Goal: Task Accomplishment & Management: Use online tool/utility

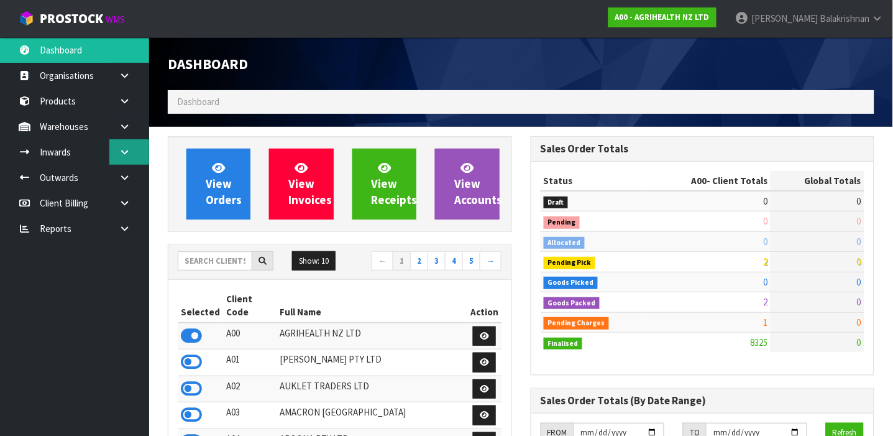
scroll to position [941, 363]
click at [209, 252] on input "text" at bounding box center [215, 260] width 75 height 19
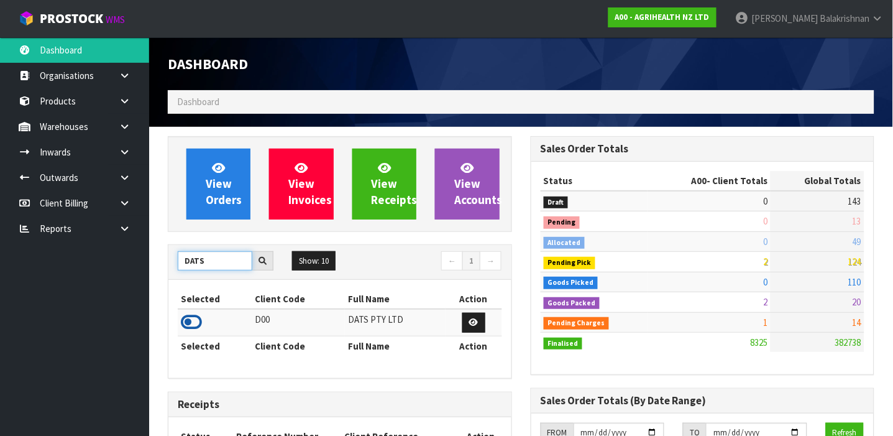
type input "DATS"
click at [197, 319] on icon at bounding box center [191, 322] width 21 height 19
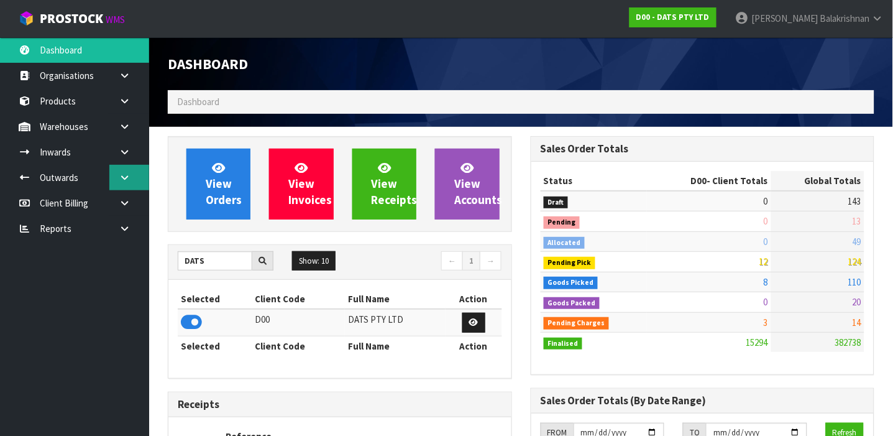
scroll to position [1008, 363]
click at [134, 121] on link at bounding box center [129, 126] width 40 height 25
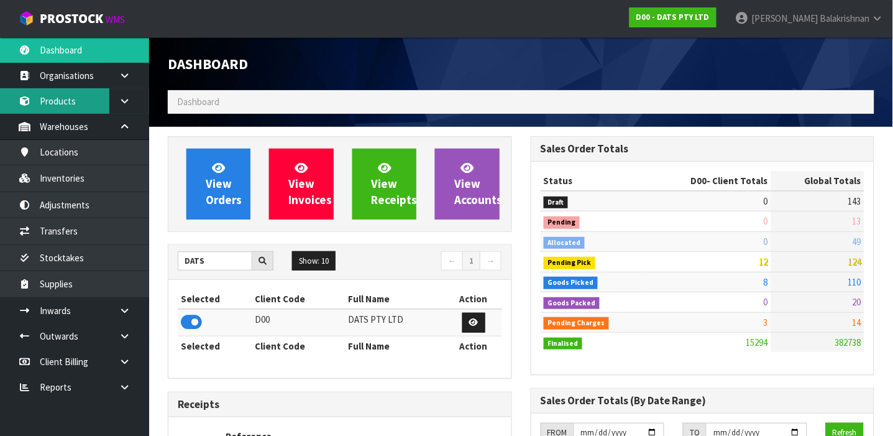
click at [68, 101] on link "Products" at bounding box center [74, 100] width 149 height 25
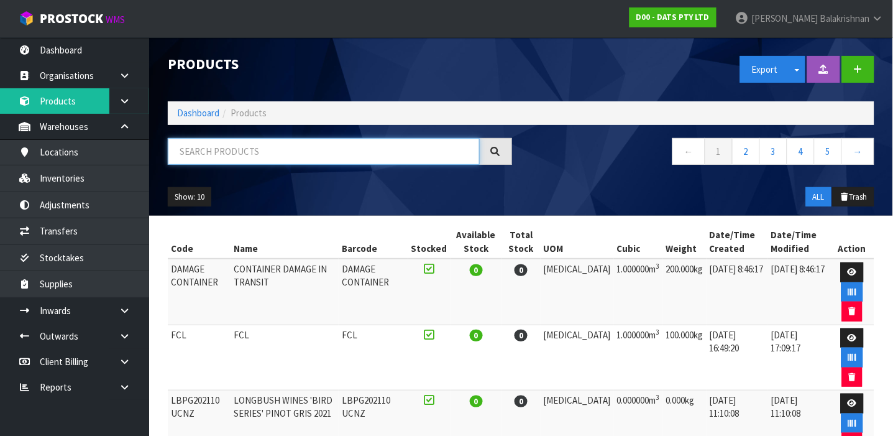
click at [233, 140] on input "text" at bounding box center [324, 151] width 312 height 27
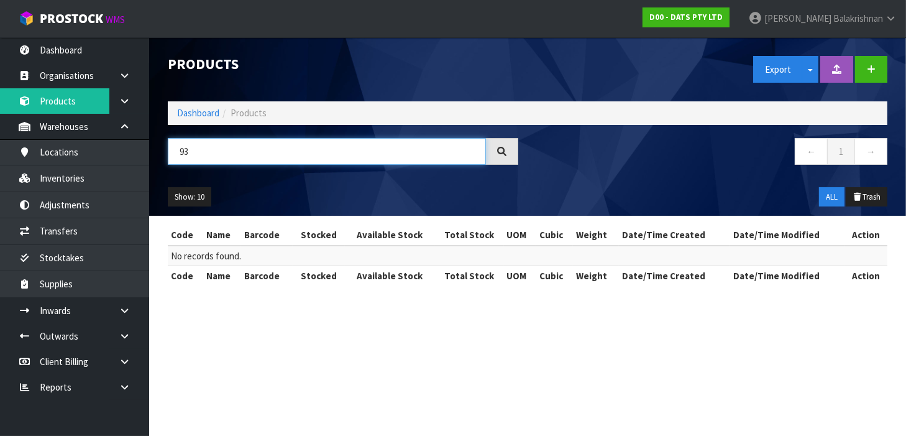
type input "9"
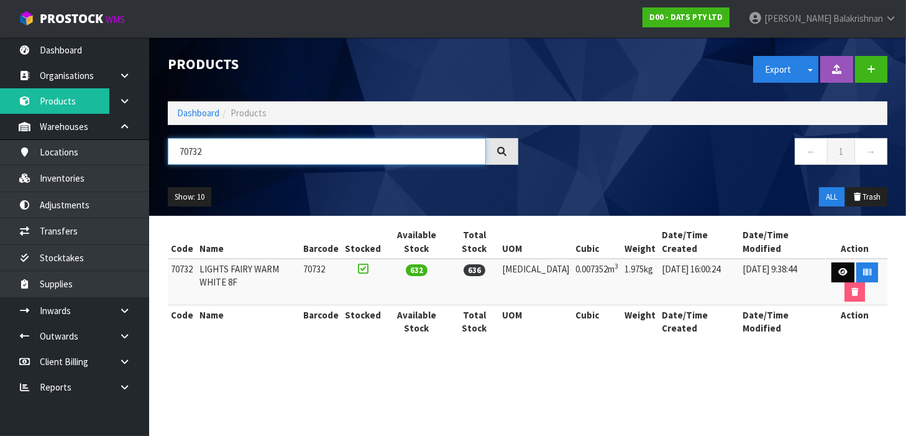
type input "70732"
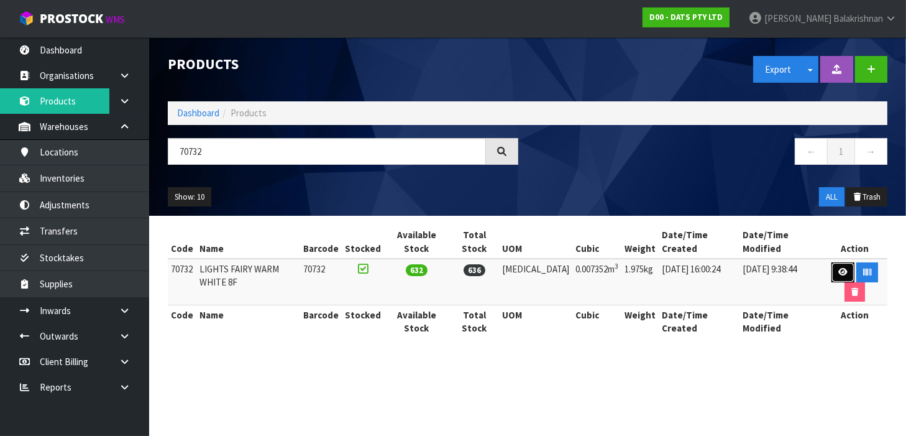
click at [832, 262] on link at bounding box center [843, 272] width 23 height 20
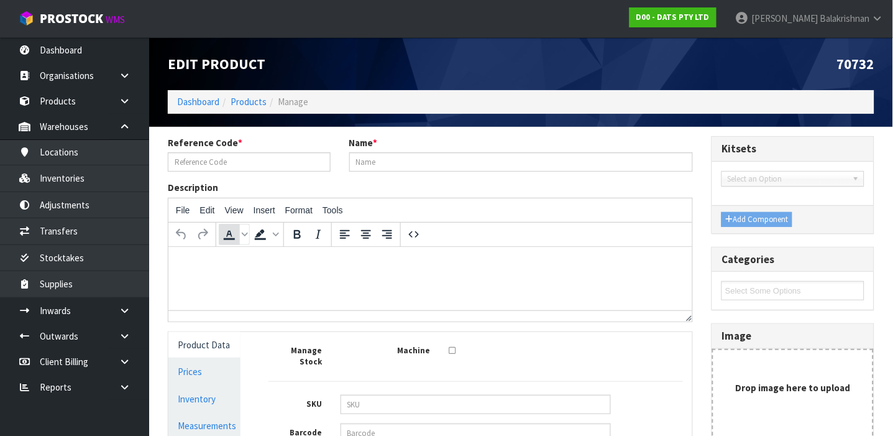
type input "70732"
type input "LIGHTS FAIRY WARM WHITE 8F"
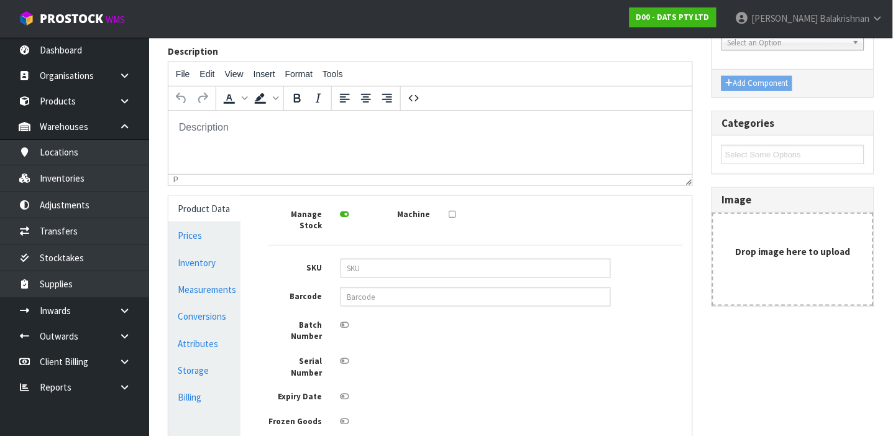
scroll to position [166, 0]
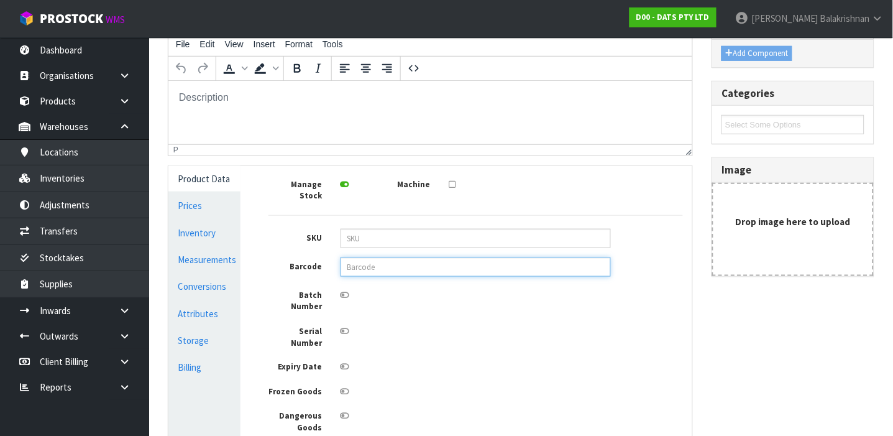
click at [451, 263] on input "text" at bounding box center [476, 266] width 270 height 19
type input "9311192707327"
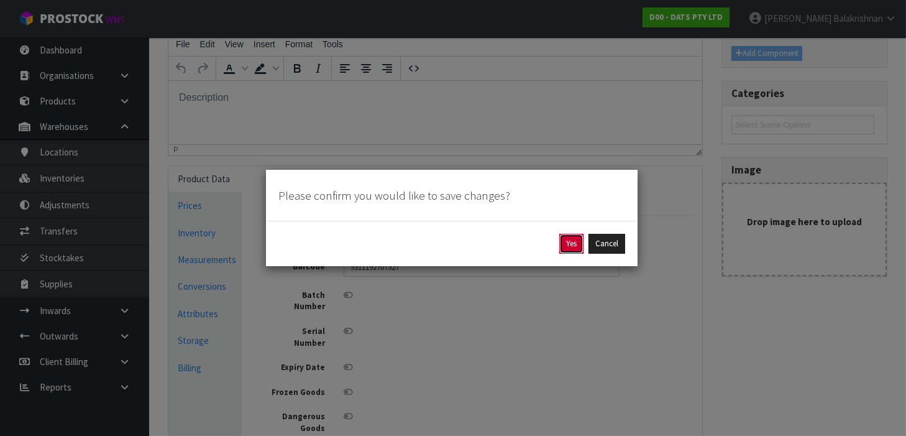
click at [573, 247] on button "Yes" at bounding box center [572, 244] width 24 height 20
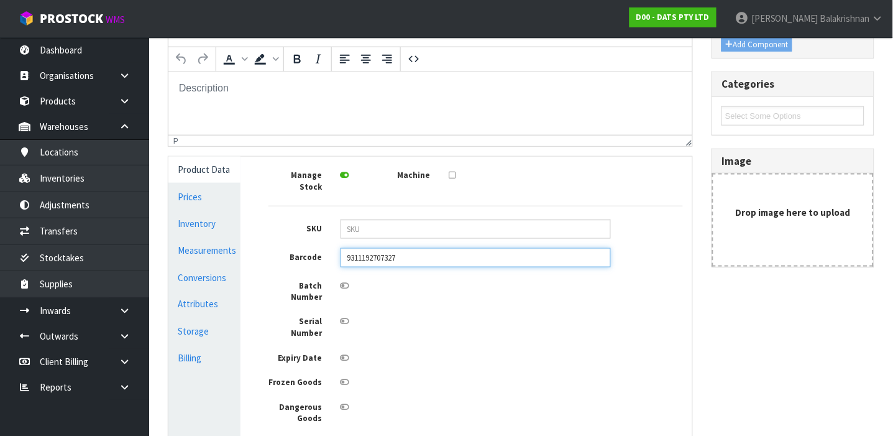
scroll to position [303, 0]
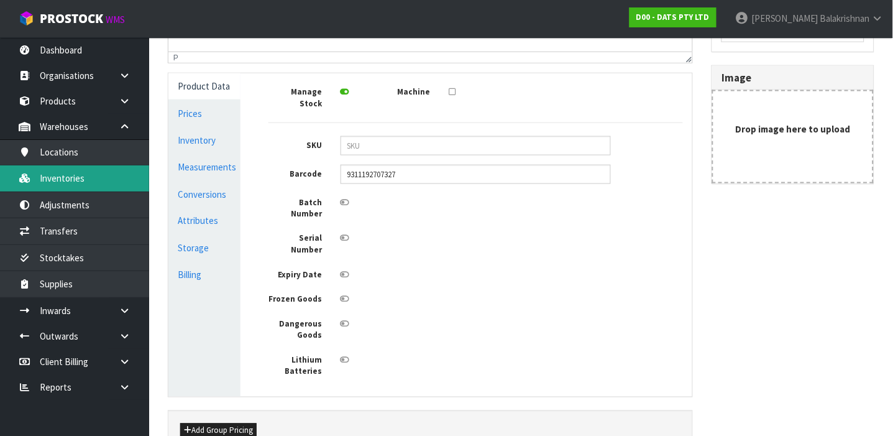
click at [77, 178] on link "Inventories" at bounding box center [74, 177] width 149 height 25
